Goal: Book appointment/travel/reservation

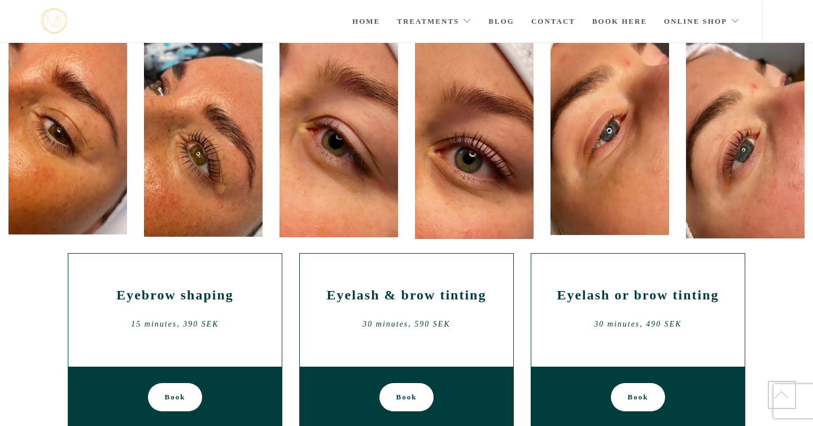
scroll to position [47, 0]
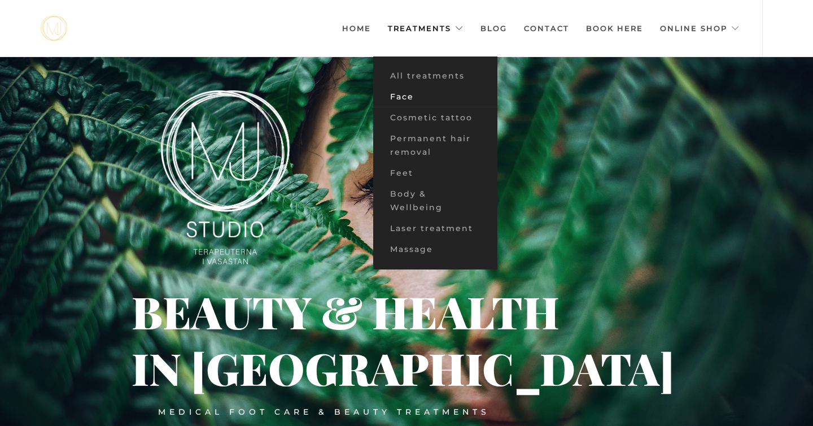
click at [409, 99] on font "Face" at bounding box center [402, 97] width 24 height 10
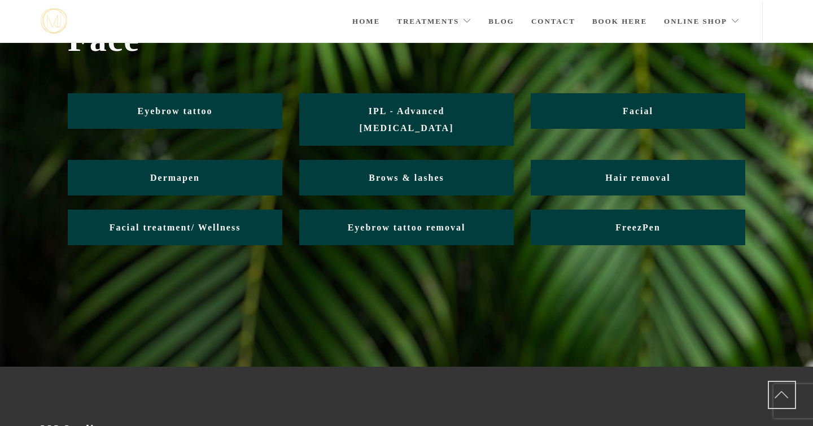
scroll to position [63, 0]
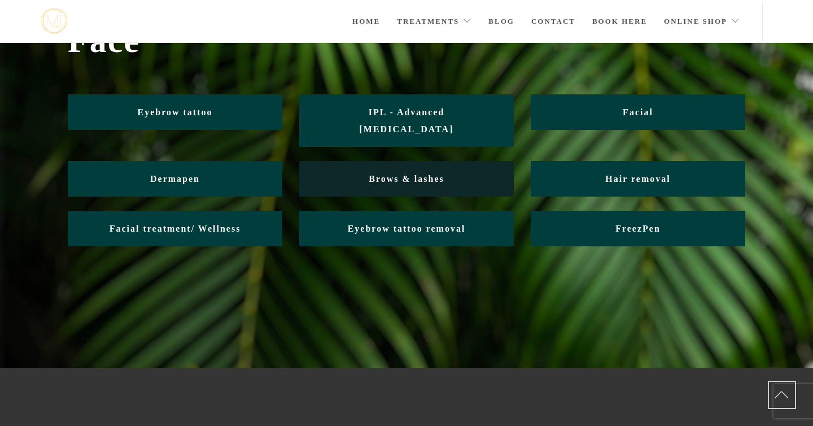
click at [395, 174] on font "Brows & lashes" at bounding box center [407, 179] width 76 height 10
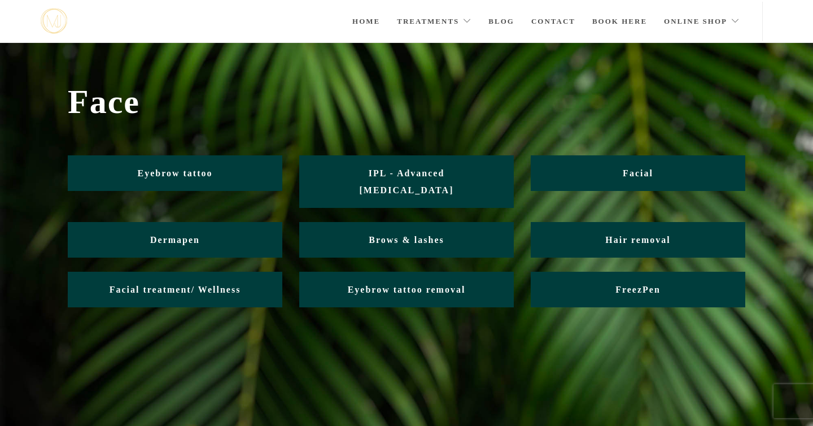
scroll to position [1, 0]
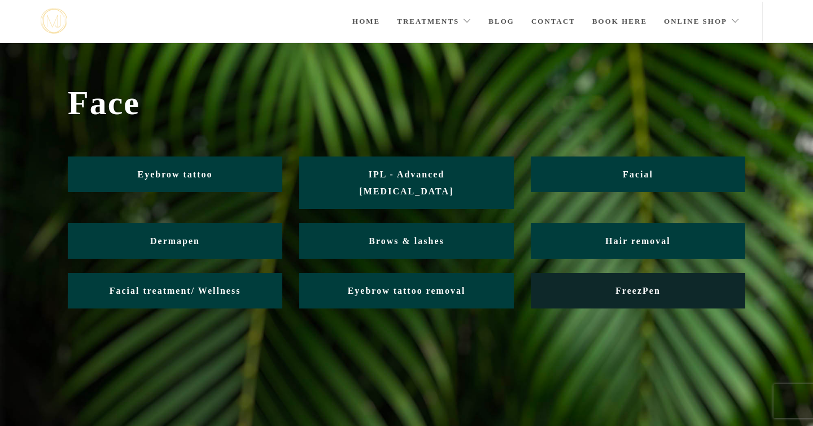
click at [558, 286] on link "FreezPen" at bounding box center [638, 291] width 215 height 36
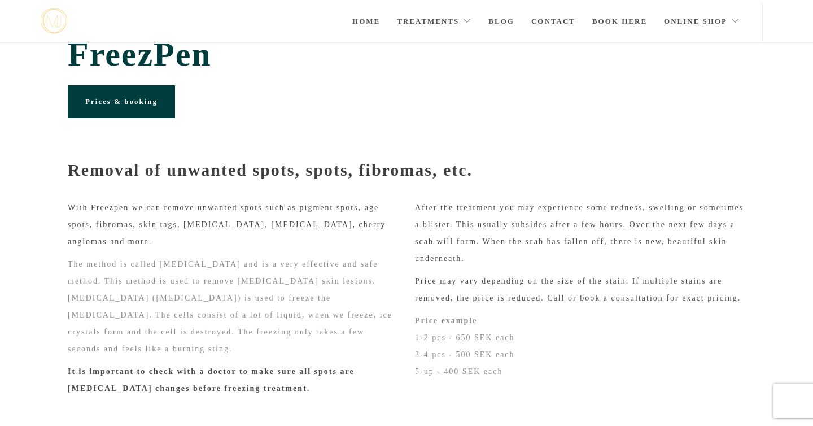
scroll to position [26, 0]
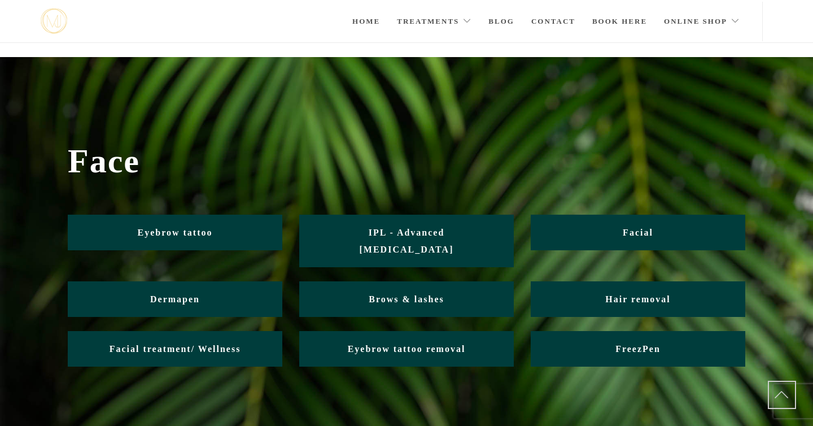
scroll to position [1, 0]
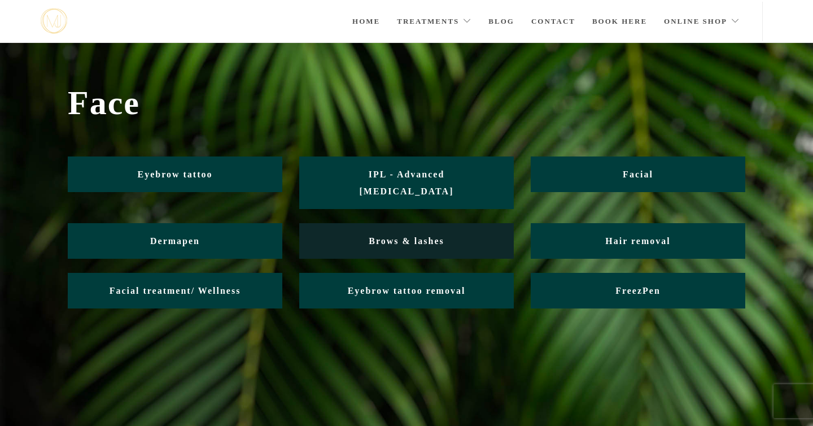
click at [350, 223] on link "Brows & lashes" at bounding box center [406, 241] width 215 height 36
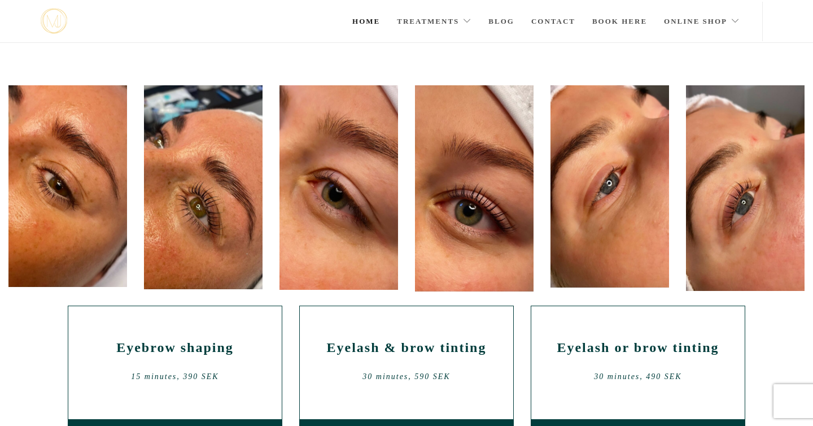
click at [366, 25] on font "Home" at bounding box center [367, 21] width 28 height 8
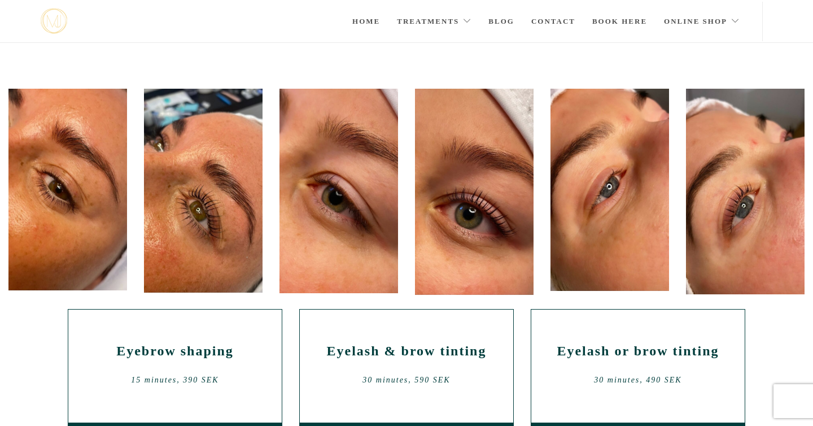
scroll to position [35, 0]
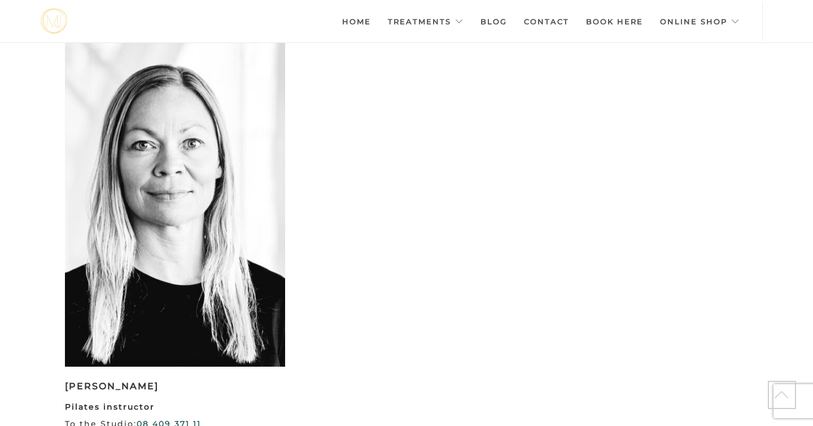
scroll to position [2114, 0]
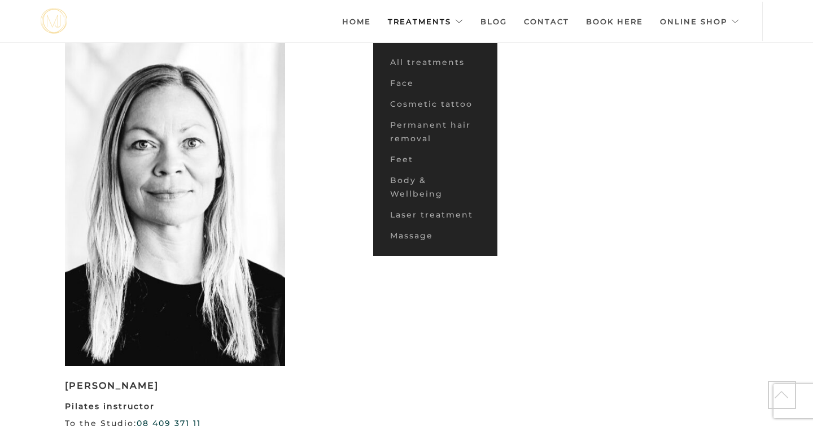
click at [431, 24] on font "Treatments" at bounding box center [419, 21] width 63 height 9
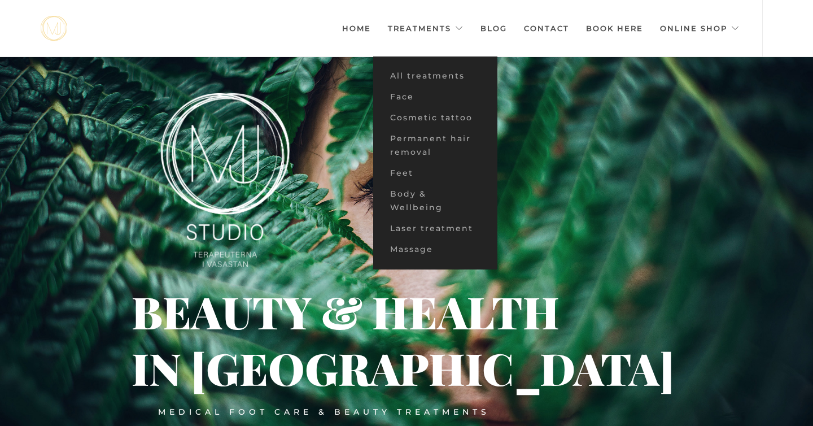
click at [354, 30] on font "Home" at bounding box center [356, 28] width 29 height 9
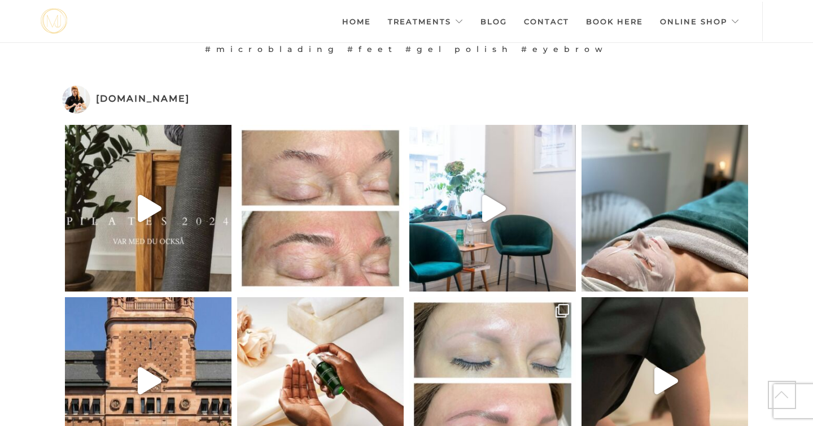
scroll to position [2662, 0]
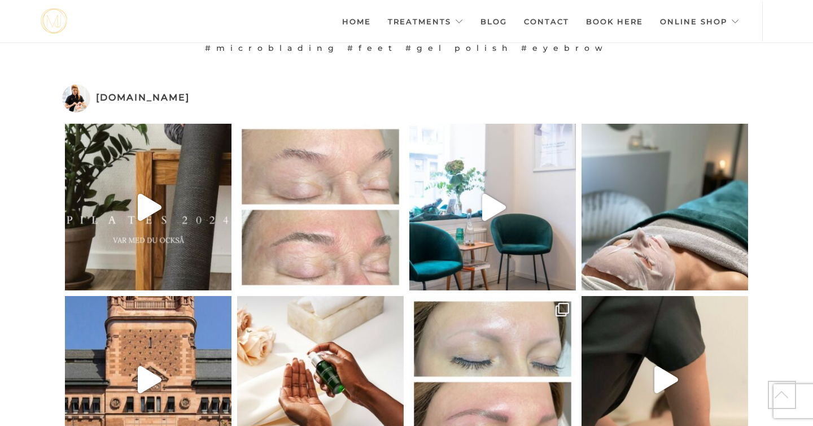
click at [343, 197] on link "New brows with microblading #nofilter #microblading" at bounding box center [320, 207] width 167 height 167
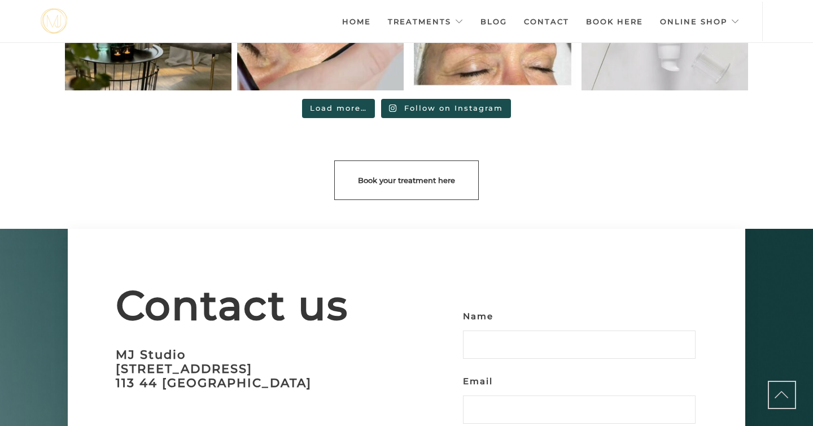
scroll to position [3209, 0]
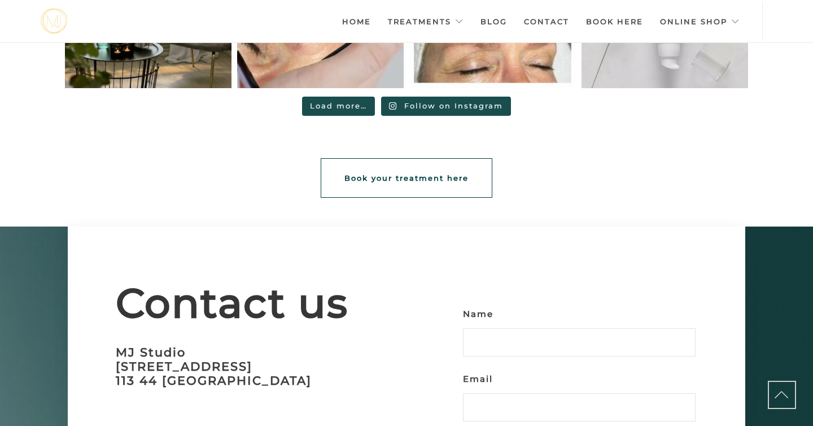
click at [446, 173] on font "Book your treatment here" at bounding box center [407, 177] width 124 height 9
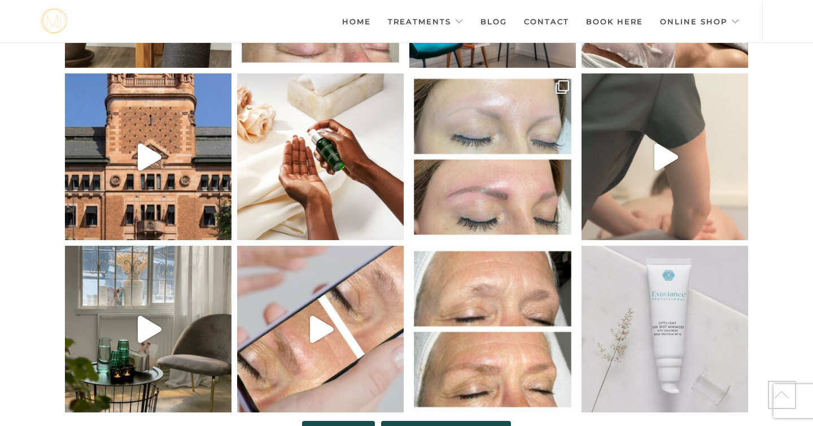
scroll to position [2880, 0]
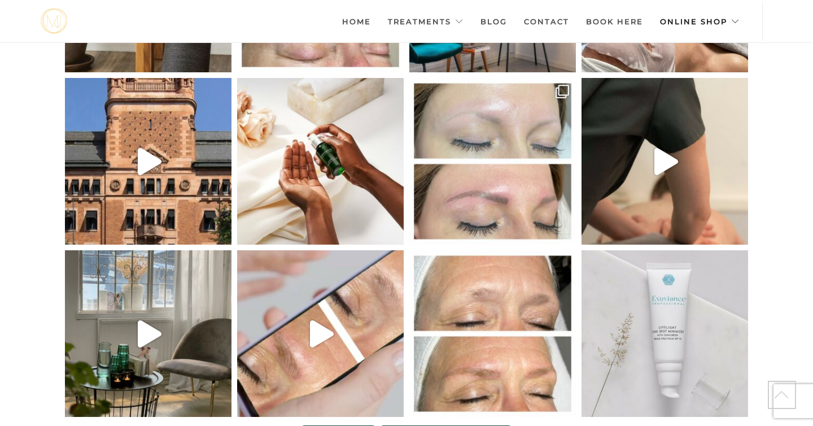
click at [745, 19] on li "Online shop Neostrata/ Exuviance" at bounding box center [700, 22] width 97 height 40
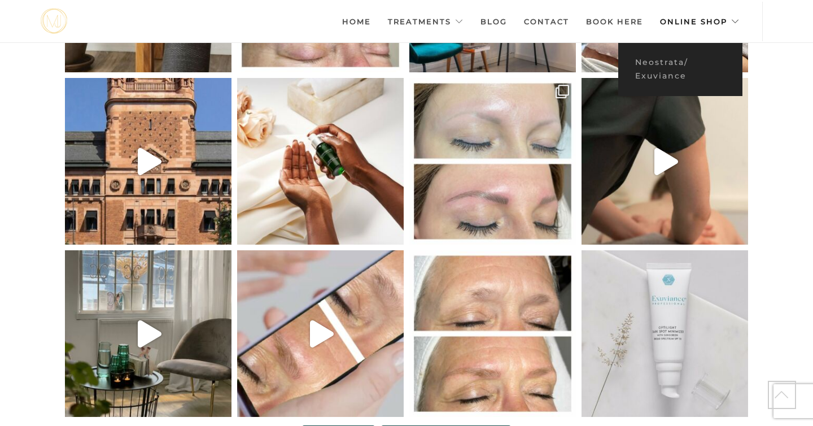
click at [709, 25] on font "Online shop" at bounding box center [693, 21] width 67 height 9
